Goal: Task Accomplishment & Management: Manage account settings

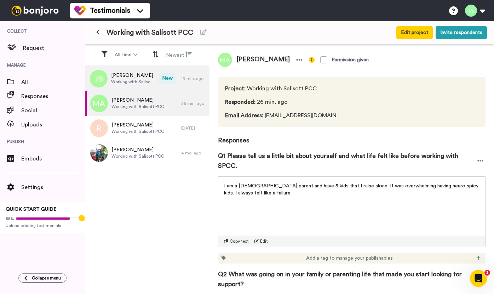
click at [137, 77] on span "[PERSON_NAME]" at bounding box center [133, 75] width 45 height 7
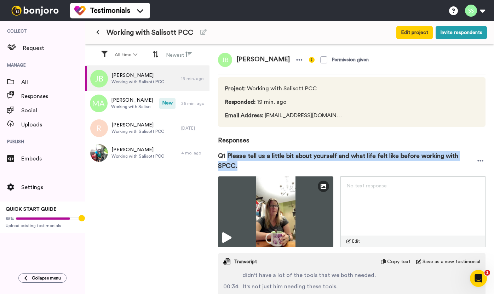
drag, startPoint x: 257, startPoint y: 166, endPoint x: 227, endPoint y: 157, distance: 30.7
click at [227, 157] on span "Q1 Please tell us a little bit about yourself and what life felt like before wo…" at bounding box center [346, 161] width 257 height 20
copy span "Please tell us a little bit about yourself and what life felt like before worki…"
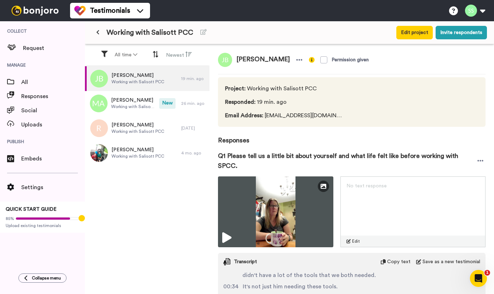
click at [369, 186] on span "No text response" at bounding box center [366, 185] width 40 height 5
click at [354, 188] on span "No text response" at bounding box center [366, 185] width 40 height 5
click at [347, 188] on span "No text response" at bounding box center [366, 185] width 40 height 5
click at [352, 241] on span "Edit" at bounding box center [356, 241] width 8 height 6
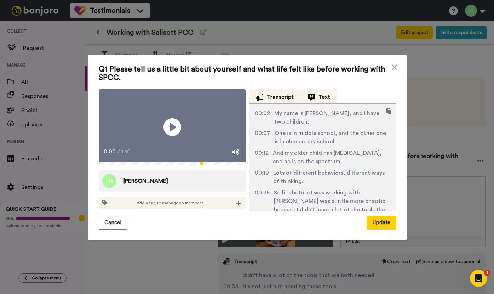
click at [327, 93] on span "Text" at bounding box center [324, 97] width 12 height 8
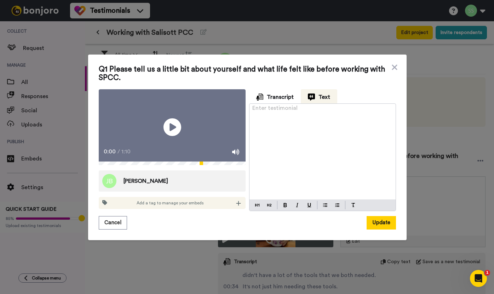
click at [285, 109] on div "Enter testimonial ﻿" at bounding box center [322, 152] width 146 height 96
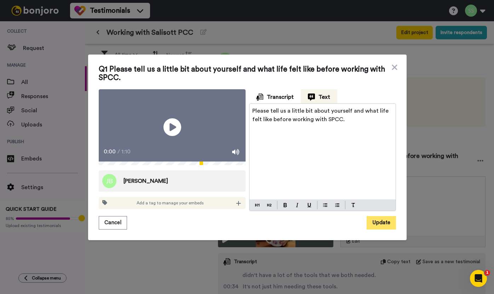
click at [376, 229] on button "Update" at bounding box center [380, 222] width 29 height 13
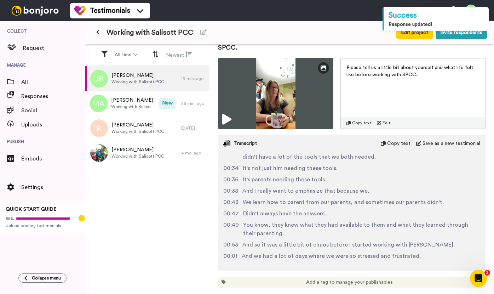
scroll to position [231, 0]
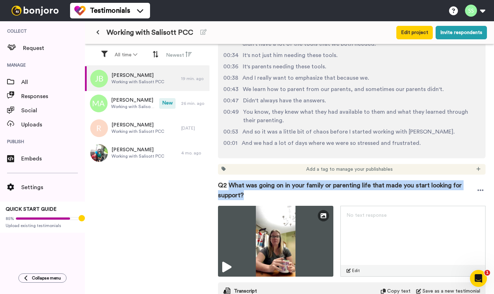
drag, startPoint x: 249, startPoint y: 198, endPoint x: 230, endPoint y: 186, distance: 23.2
click at [230, 186] on span "Q2 What was going on in your family or parenting life that made you start looki…" at bounding box center [347, 190] width 258 height 20
copy span "What was going on in your family or parenting life that made you start looking …"
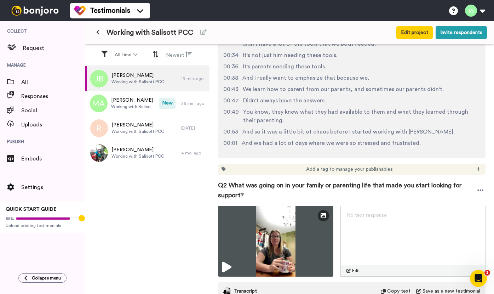
click at [352, 272] on span "Edit" at bounding box center [356, 270] width 8 height 6
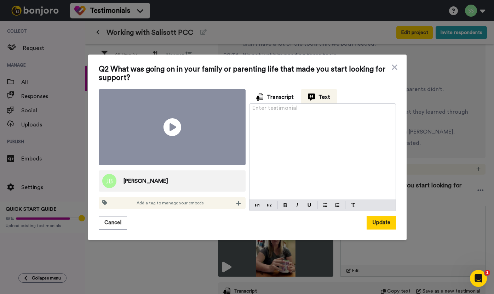
click at [296, 125] on div "Enter testimonial ﻿" at bounding box center [322, 152] width 146 height 96
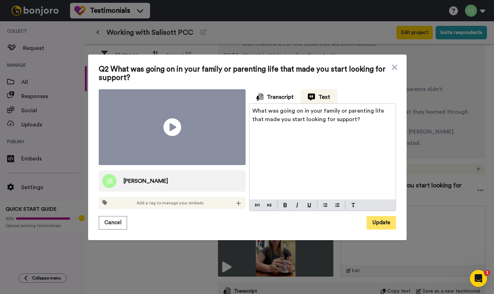
click at [377, 219] on button "Update" at bounding box center [380, 222] width 29 height 13
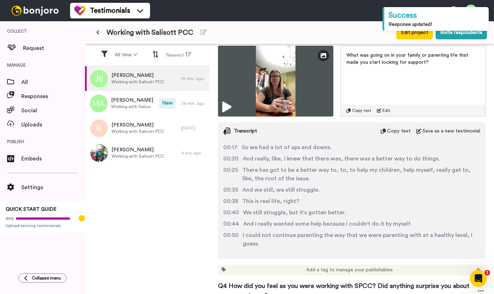
scroll to position [508, 0]
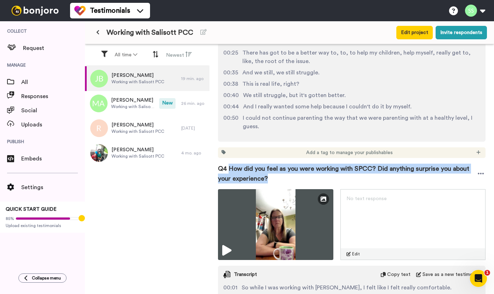
drag, startPoint x: 289, startPoint y: 181, endPoint x: 230, endPoint y: 168, distance: 59.7
click at [230, 168] on span "Q4 How did you feel as you were working with SPCC? Did anything surprise you ab…" at bounding box center [347, 173] width 258 height 20
copy span "How did you feel as you were working with SPCC? Did anything surprise you about…"
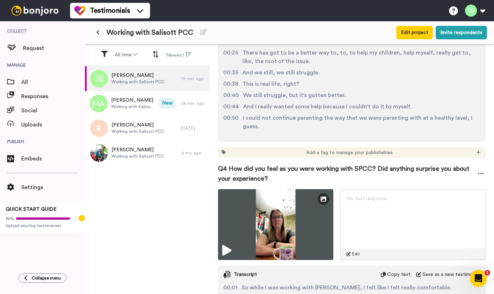
click at [353, 255] on span "Edit" at bounding box center [356, 254] width 8 height 6
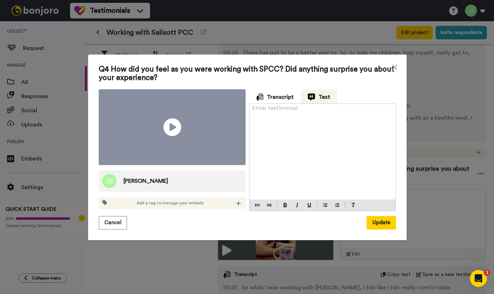
click at [290, 110] on p "Enter testimonial ﻿" at bounding box center [322, 110] width 140 height 8
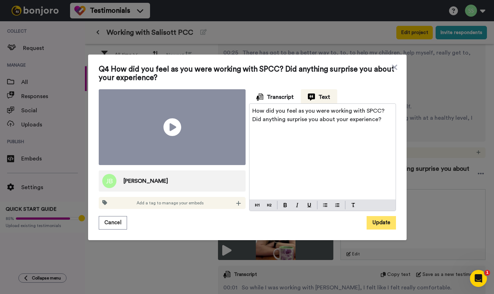
click at [375, 219] on button "Update" at bounding box center [380, 222] width 29 height 13
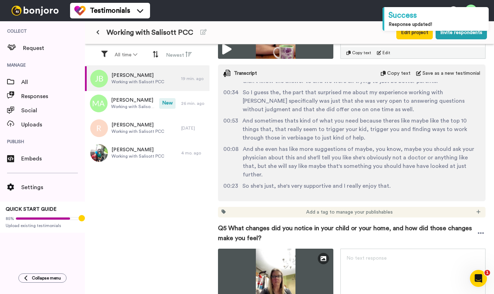
scroll to position [760, 0]
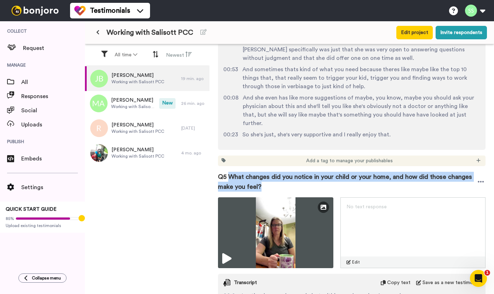
drag, startPoint x: 299, startPoint y: 188, endPoint x: 231, endPoint y: 176, distance: 69.0
click at [231, 176] on span "Q5 What changes did you notice in your child or your home, and how did those ch…" at bounding box center [347, 182] width 258 height 20
copy span "What changes did you notice in your child or your home, and how did those chang…"
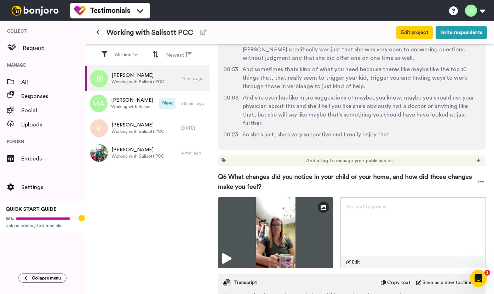
click at [373, 230] on div "No text response Edit" at bounding box center [412, 232] width 145 height 71
click at [352, 262] on span "Edit" at bounding box center [356, 262] width 8 height 6
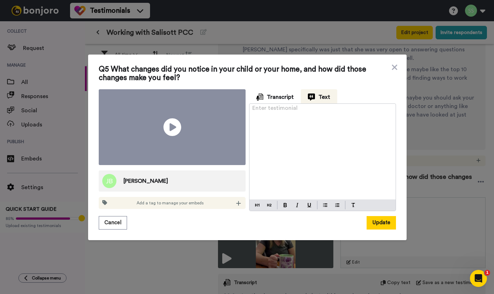
click at [263, 109] on p "Enter testimonial ﻿" at bounding box center [322, 110] width 140 height 8
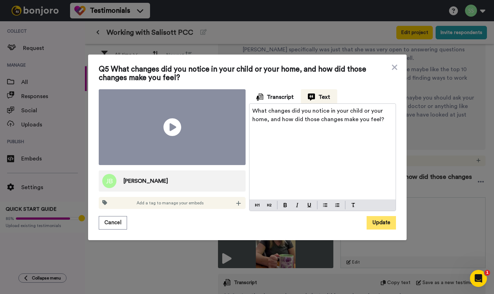
click at [382, 221] on button "Update" at bounding box center [380, 222] width 29 height 13
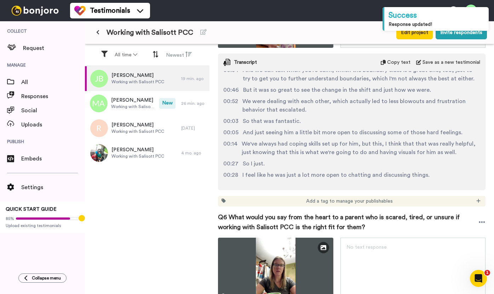
scroll to position [1036, 0]
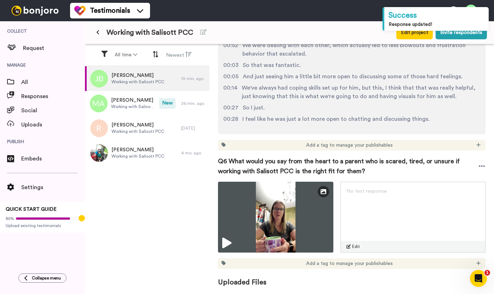
click at [352, 243] on div "Edit" at bounding box center [413, 246] width 144 height 11
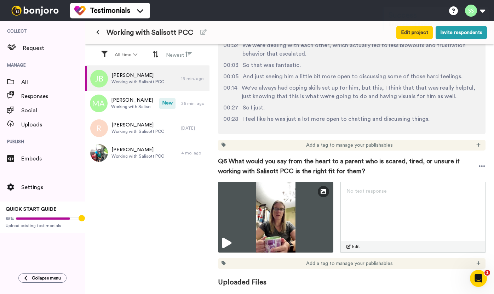
click at [352, 248] on span "Edit" at bounding box center [356, 246] width 8 height 6
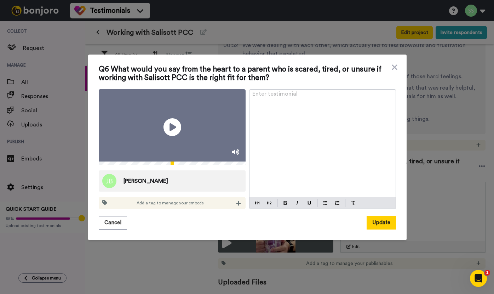
click at [288, 117] on div "Enter testimonial ﻿" at bounding box center [322, 143] width 146 height 108
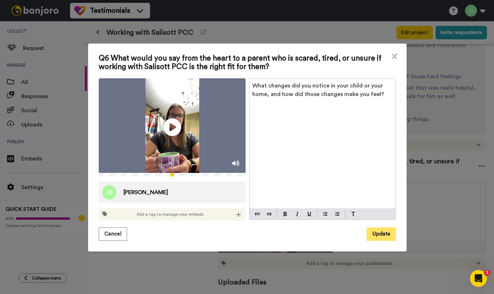
click at [380, 234] on button "Update" at bounding box center [380, 233] width 29 height 13
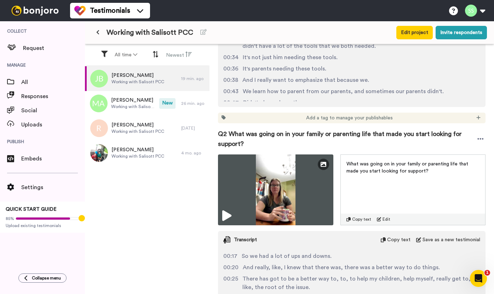
scroll to position [0, 0]
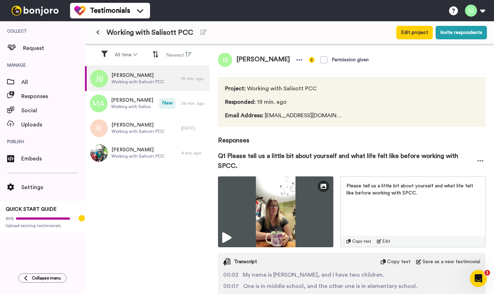
click at [137, 214] on div "[PERSON_NAME] Working with Salisott PCC 19 min. ago [PERSON_NAME] Working with …" at bounding box center [147, 180] width 125 height 229
click at [130, 101] on span "[PERSON_NAME]" at bounding box center [133, 100] width 45 height 7
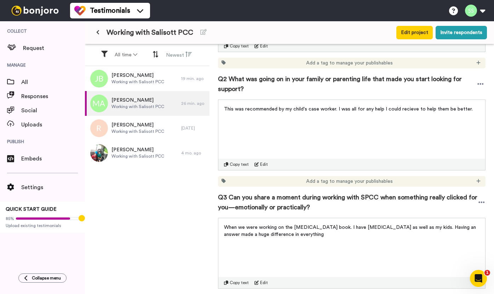
scroll to position [278, 0]
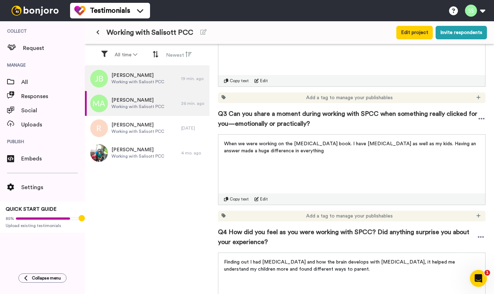
click at [154, 79] on span "Working with Salisott PCC" at bounding box center [137, 82] width 53 height 6
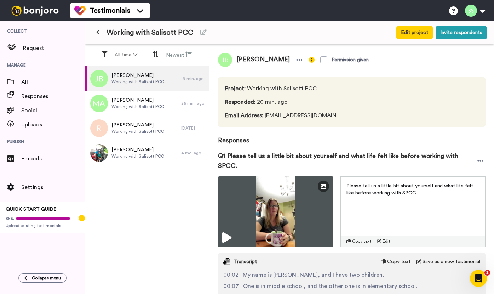
click at [134, 214] on div "[PERSON_NAME] Working with Salisott PCC 19 min. ago [PERSON_NAME] Working with …" at bounding box center [147, 180] width 125 height 229
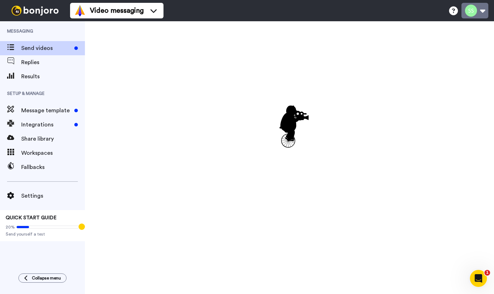
click at [470, 13] on button at bounding box center [474, 11] width 27 height 16
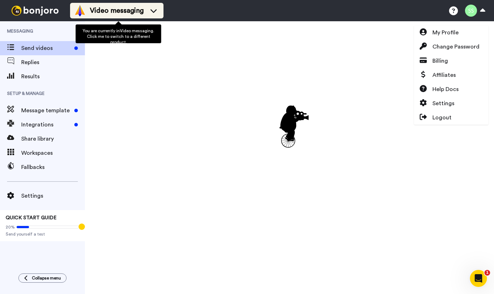
click at [139, 7] on span "Video messaging" at bounding box center [117, 11] width 54 height 10
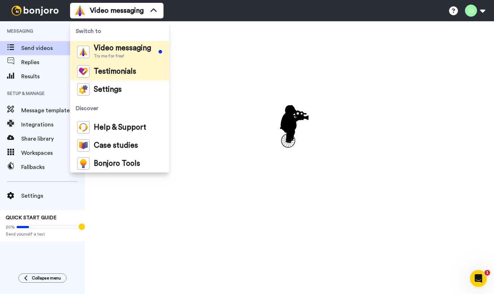
click at [114, 72] on span "Testimonials" at bounding box center [115, 71] width 42 height 7
